Goal: Task Accomplishment & Management: Use online tool/utility

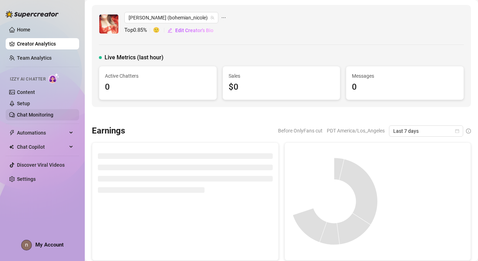
click at [53, 114] on link "Chat Monitoring" at bounding box center [35, 115] width 36 height 6
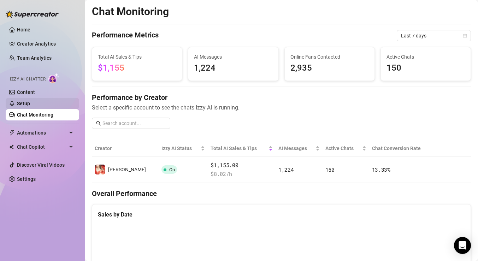
click at [30, 104] on link "Setup" at bounding box center [23, 104] width 13 height 6
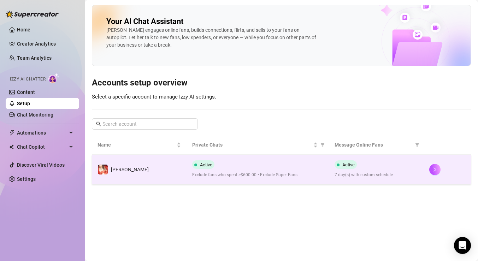
click at [202, 161] on span "Active" at bounding box center [203, 165] width 22 height 8
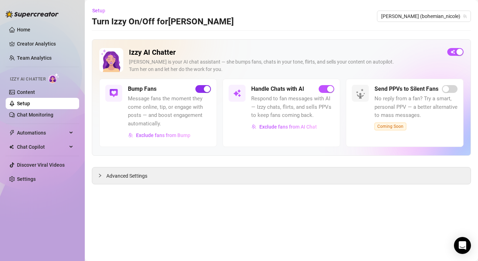
click at [199, 89] on span "button" at bounding box center [204, 89] width 16 height 8
click at [36, 114] on link "Chat Monitoring" at bounding box center [35, 115] width 36 height 6
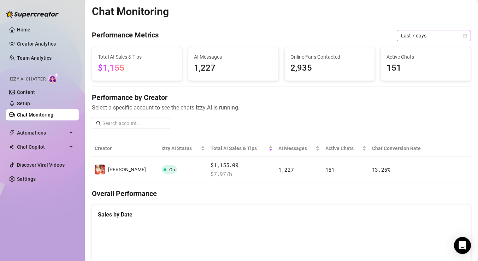
click at [460, 35] on span "Last 7 days" at bounding box center [434, 35] width 66 height 11
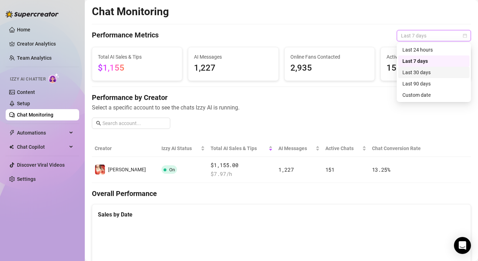
click at [434, 71] on div "Last 30 days" at bounding box center [434, 73] width 63 height 8
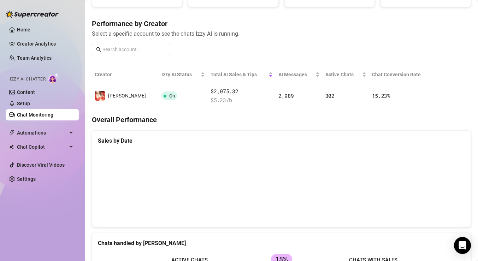
scroll to position [71, 0]
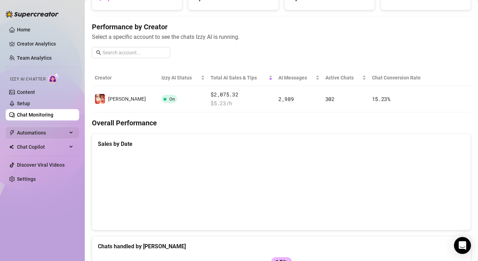
click at [33, 130] on span "Automations" at bounding box center [42, 132] width 50 height 11
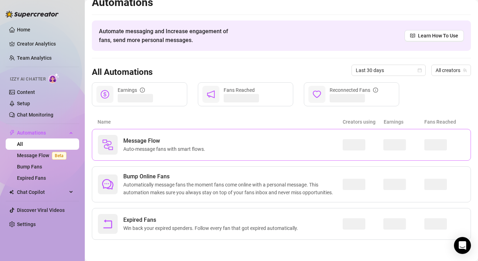
click at [152, 140] on span "Message Flow" at bounding box center [165, 141] width 85 height 8
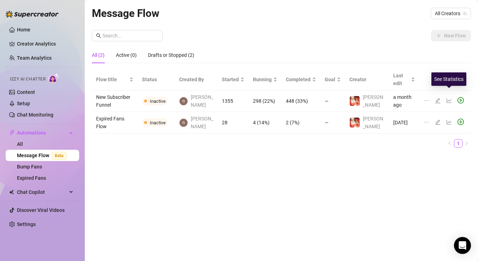
click at [448, 99] on icon "line-chart" at bounding box center [449, 101] width 5 height 5
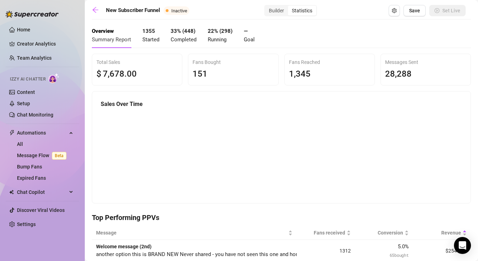
click at [301, 14] on div "Statistics" at bounding box center [302, 11] width 28 height 10
click at [290, 7] on input "Statistics" at bounding box center [290, 7] width 0 height 0
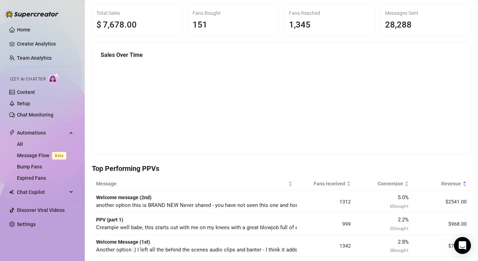
scroll to position [51, 0]
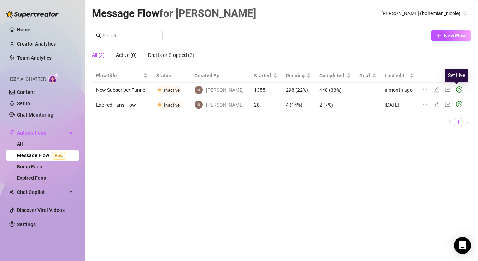
click at [457, 89] on icon "play-circle" at bounding box center [460, 89] width 6 height 6
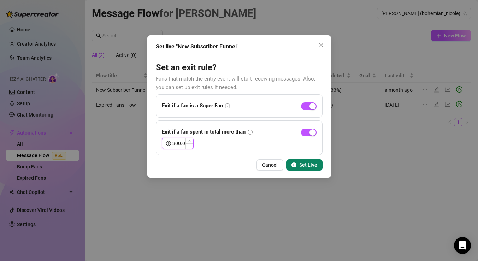
drag, startPoint x: 176, startPoint y: 143, endPoint x: 169, endPoint y: 143, distance: 6.4
click at [169, 143] on div "300.00" at bounding box center [178, 143] width 32 height 11
type input "500.00"
click at [310, 163] on span "Set Live" at bounding box center [309, 165] width 18 height 6
